Goal: Task Accomplishment & Management: Use online tool/utility

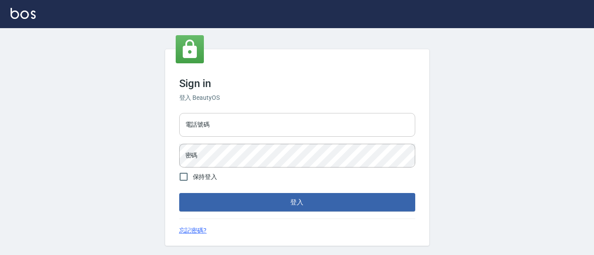
click at [230, 127] on input "電話號碼" at bounding box center [297, 125] width 236 height 24
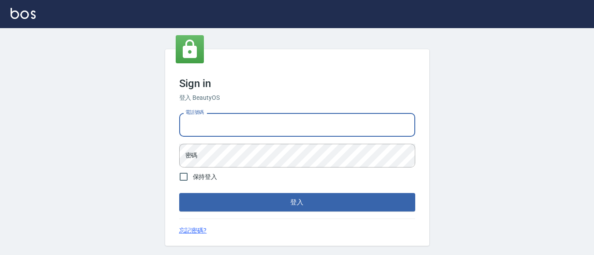
click at [230, 127] on input "電話號碼" at bounding box center [297, 125] width 236 height 24
click at [237, 127] on input "電話號碼" at bounding box center [297, 125] width 236 height 24
click at [275, 131] on input "電話號碼" at bounding box center [297, 125] width 236 height 24
type input "7320483"
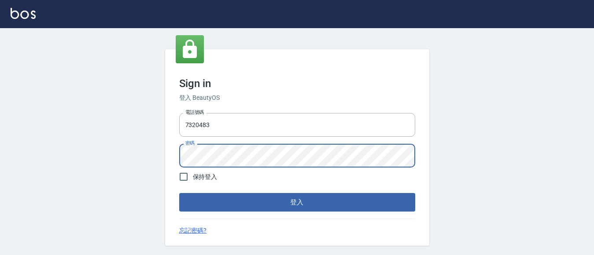
click at [179, 193] on button "登入" at bounding box center [297, 202] width 236 height 18
